Goal: Information Seeking & Learning: Compare options

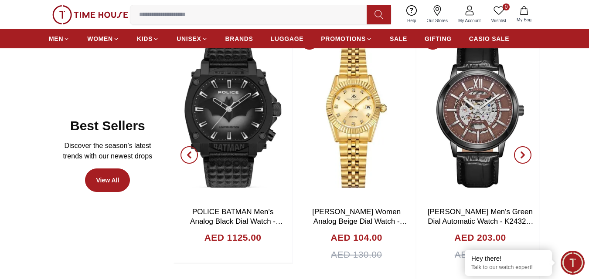
scroll to position [392, 0]
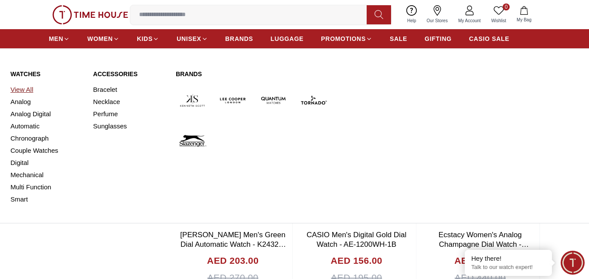
click at [24, 89] on link "View All" at bounding box center [46, 90] width 72 height 12
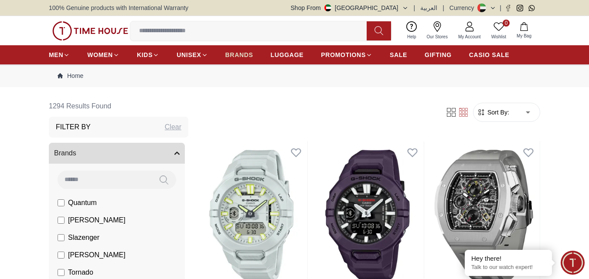
click at [242, 56] on span "BRANDS" at bounding box center [239, 55] width 28 height 9
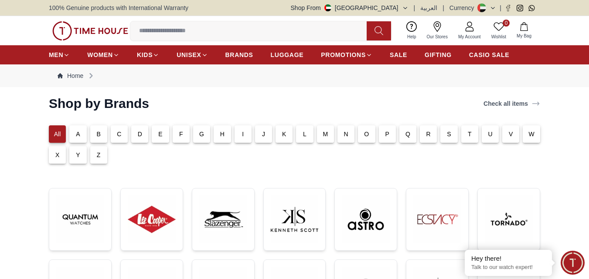
click at [159, 135] on p "E" at bounding box center [160, 134] width 4 height 9
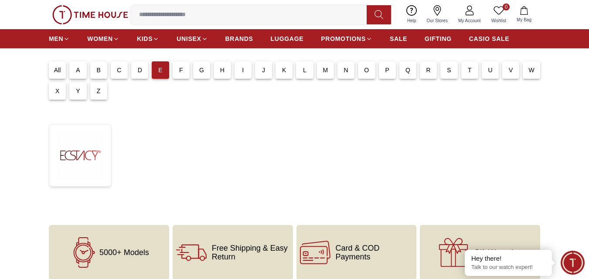
scroll to position [44, 0]
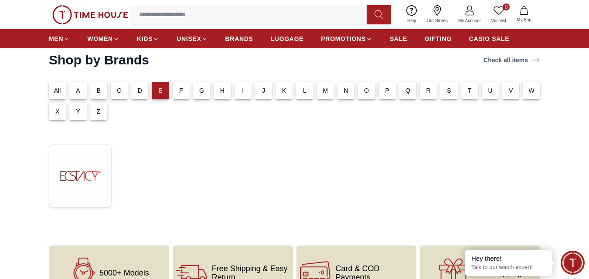
click at [119, 93] on p "C" at bounding box center [119, 90] width 4 height 9
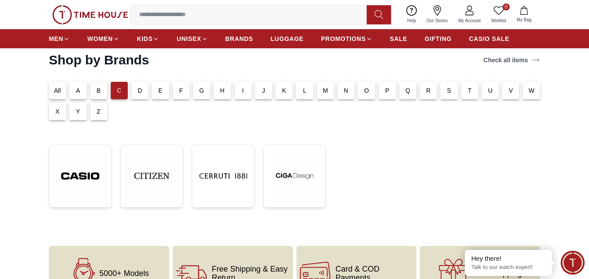
click at [77, 92] on p "A" at bounding box center [78, 90] width 4 height 9
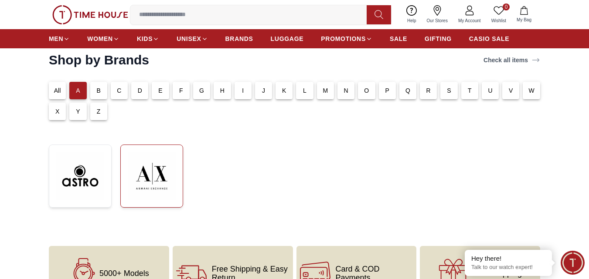
click at [150, 186] on img at bounding box center [152, 176] width 48 height 48
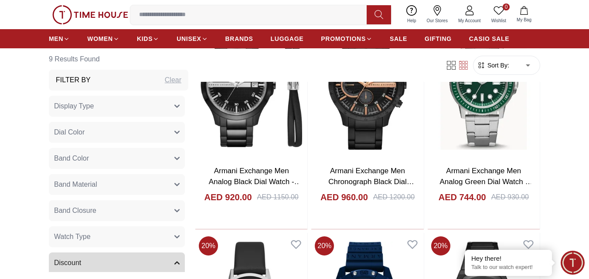
scroll to position [261, 0]
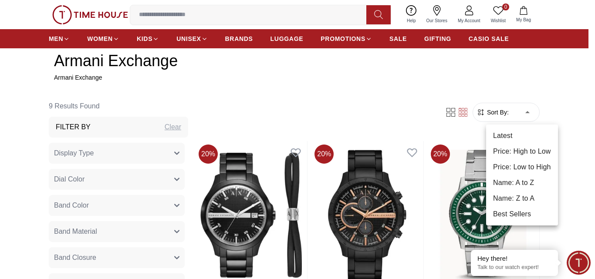
click at [532, 150] on li "Price: High to Low" at bounding box center [522, 152] width 72 height 16
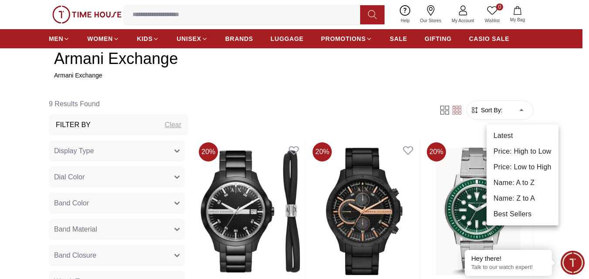
type input "*"
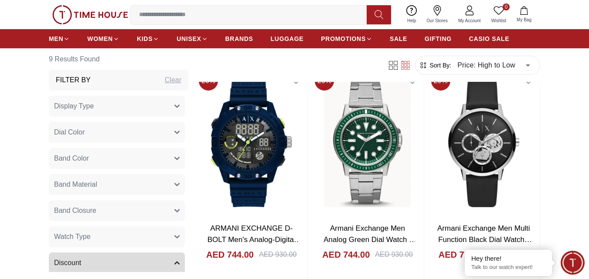
scroll to position [784, 0]
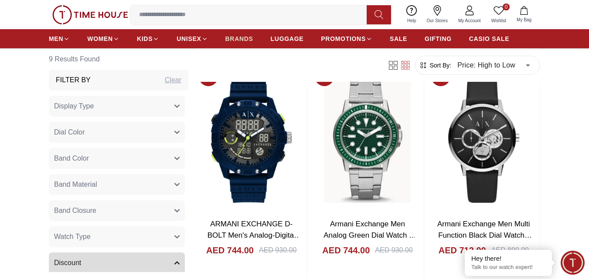
click at [245, 44] on link "BRANDS" at bounding box center [239, 39] width 28 height 16
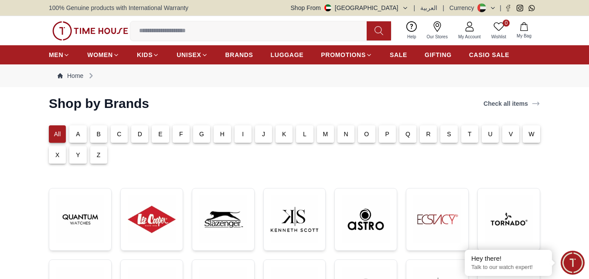
click at [200, 133] on p "G" at bounding box center [201, 134] width 5 height 9
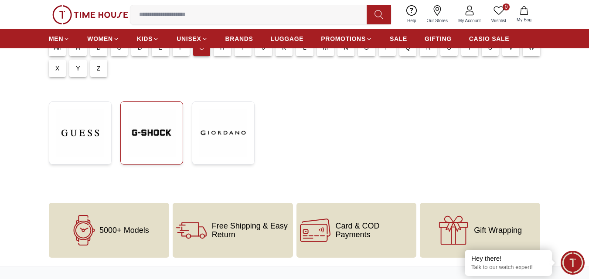
scroll to position [87, 0]
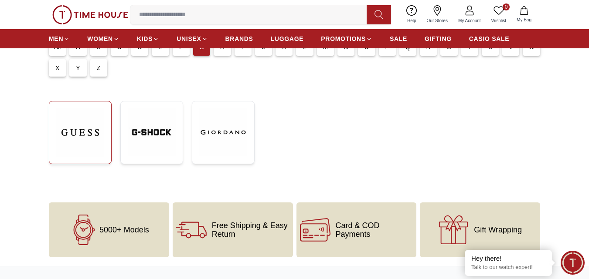
click at [74, 122] on img at bounding box center [80, 132] width 48 height 48
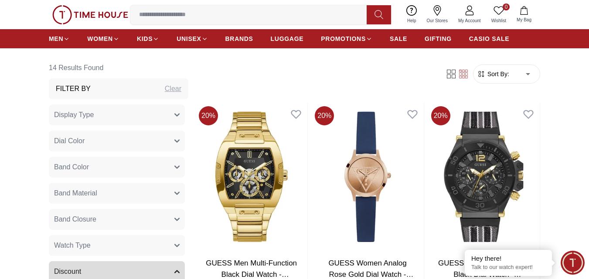
scroll to position [305, 0]
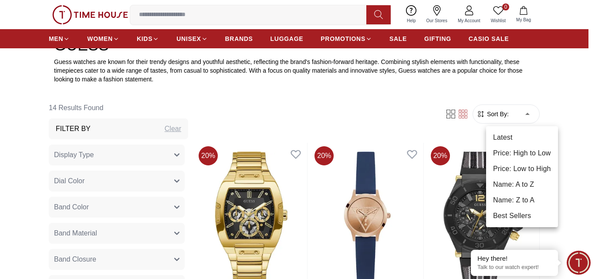
click at [518, 154] on li "Price: High to Low" at bounding box center [522, 154] width 72 height 16
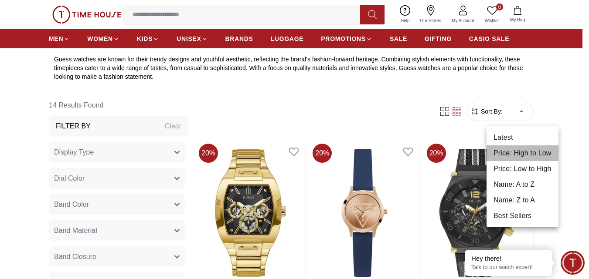
type input "*"
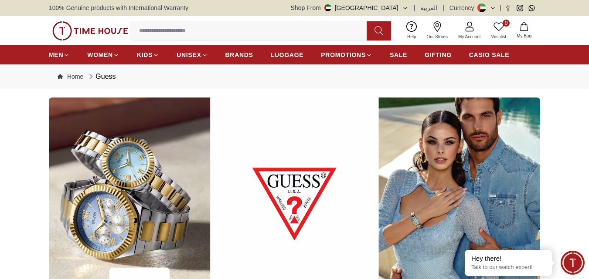
click at [79, 27] on img at bounding box center [90, 30] width 76 height 19
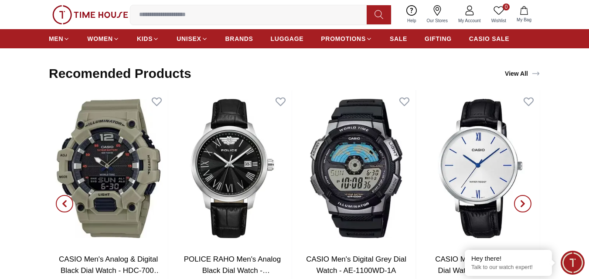
scroll to position [1394, 0]
